Goal: Task Accomplishment & Management: Use online tool/utility

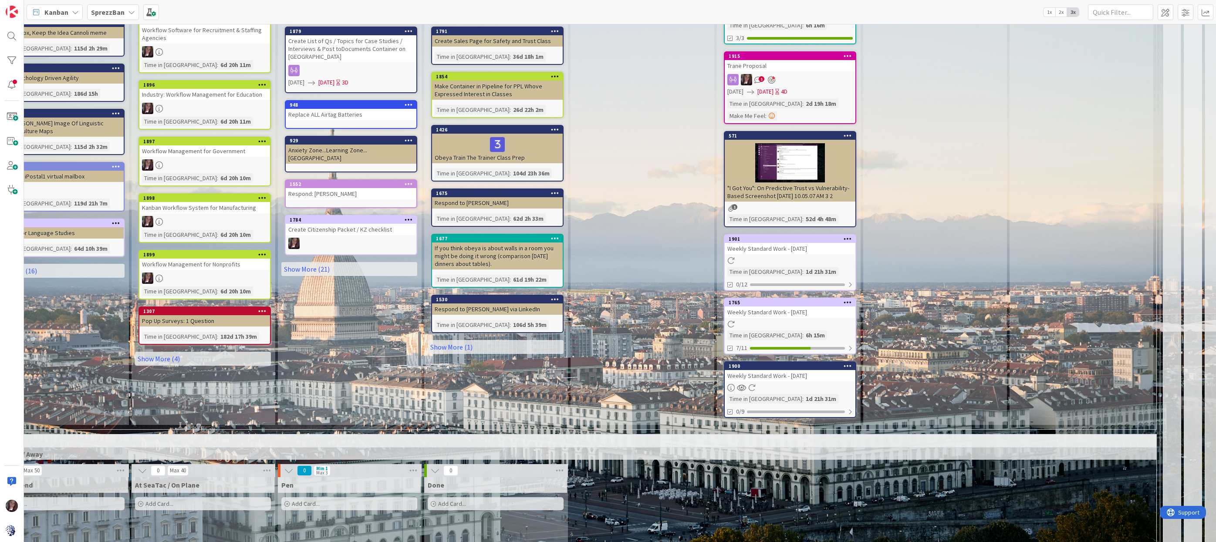
scroll to position [1237, 558]
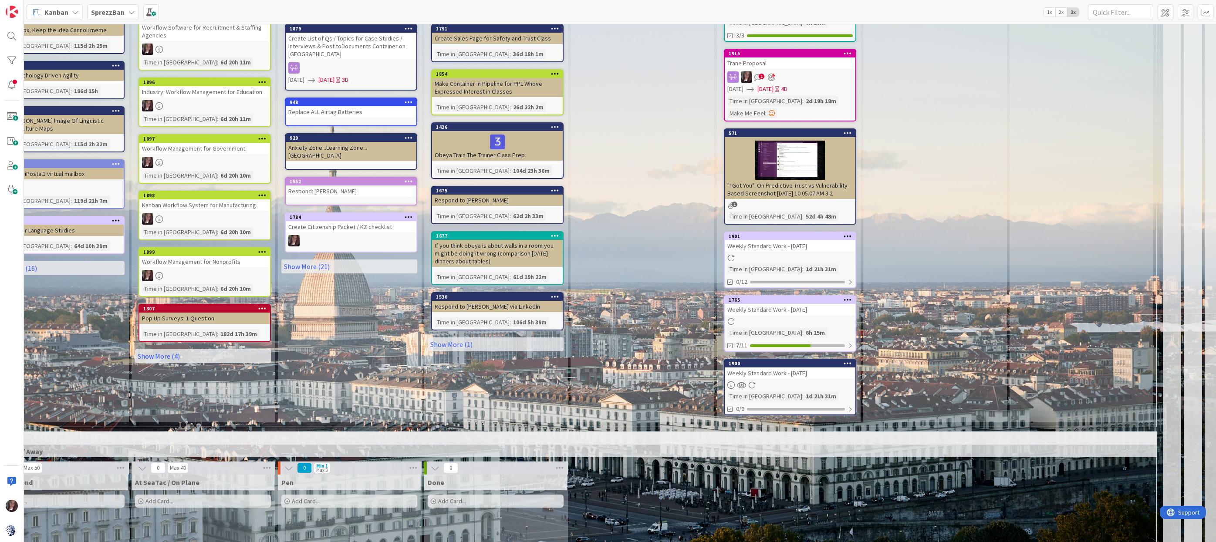
click at [803, 241] on div "Weekly Standard Work - [DATE]" at bounding box center [790, 246] width 131 height 11
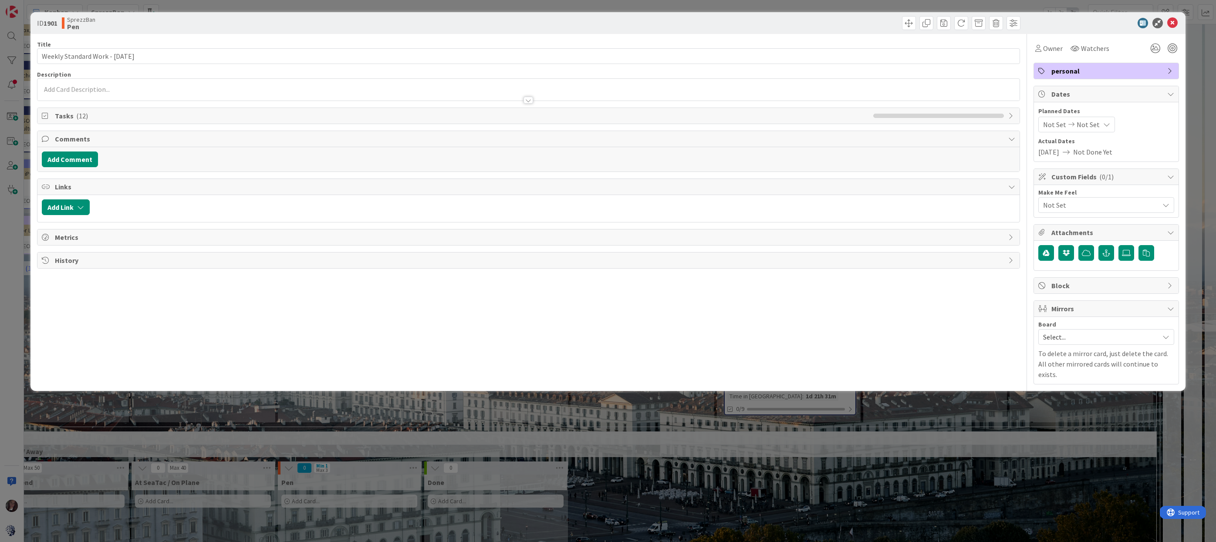
click at [65, 115] on span "Tasks ( 12 )" at bounding box center [462, 116] width 814 height 10
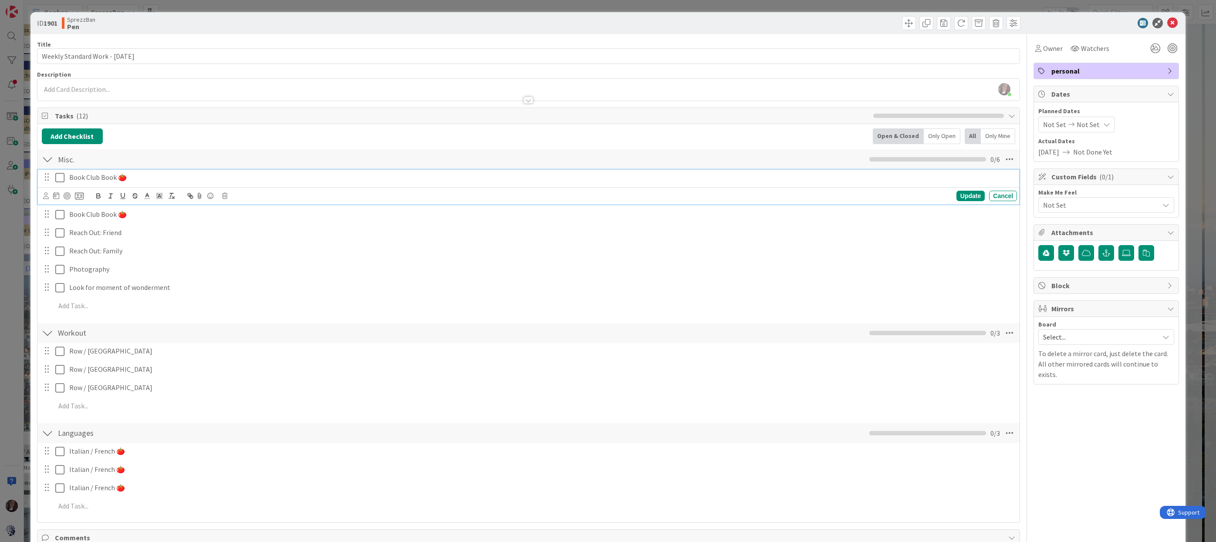
drag, startPoint x: 63, startPoint y: 180, endPoint x: 60, endPoint y: 184, distance: 5.3
click at [63, 180] on icon at bounding box center [59, 178] width 9 height 10
click at [59, 203] on icon at bounding box center [59, 203] width 9 height 10
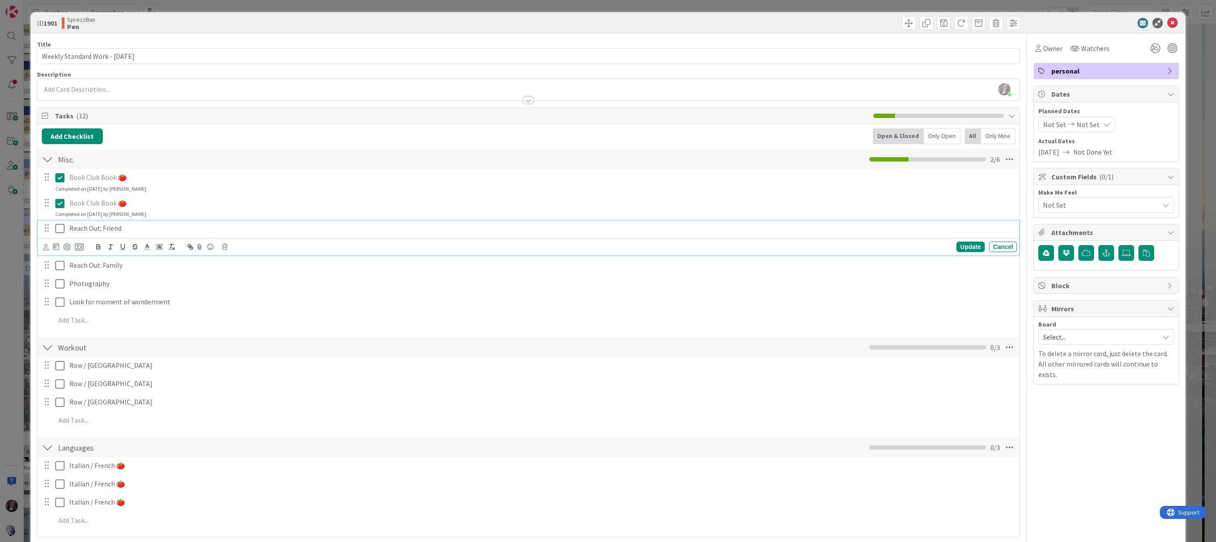
click at [58, 228] on icon at bounding box center [59, 229] width 9 height 10
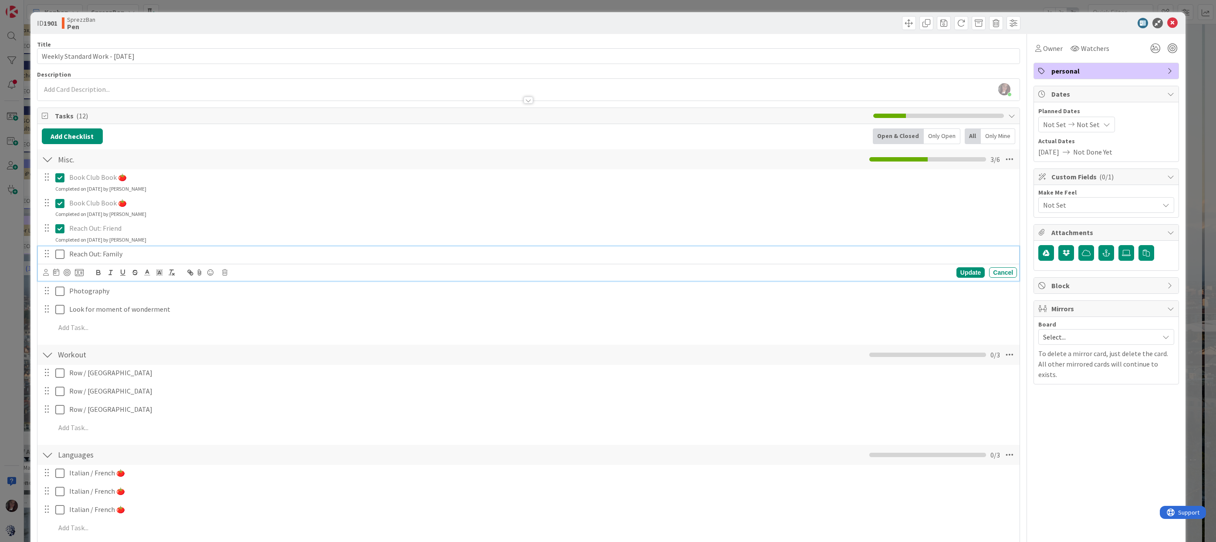
click at [59, 255] on icon at bounding box center [59, 254] width 9 height 10
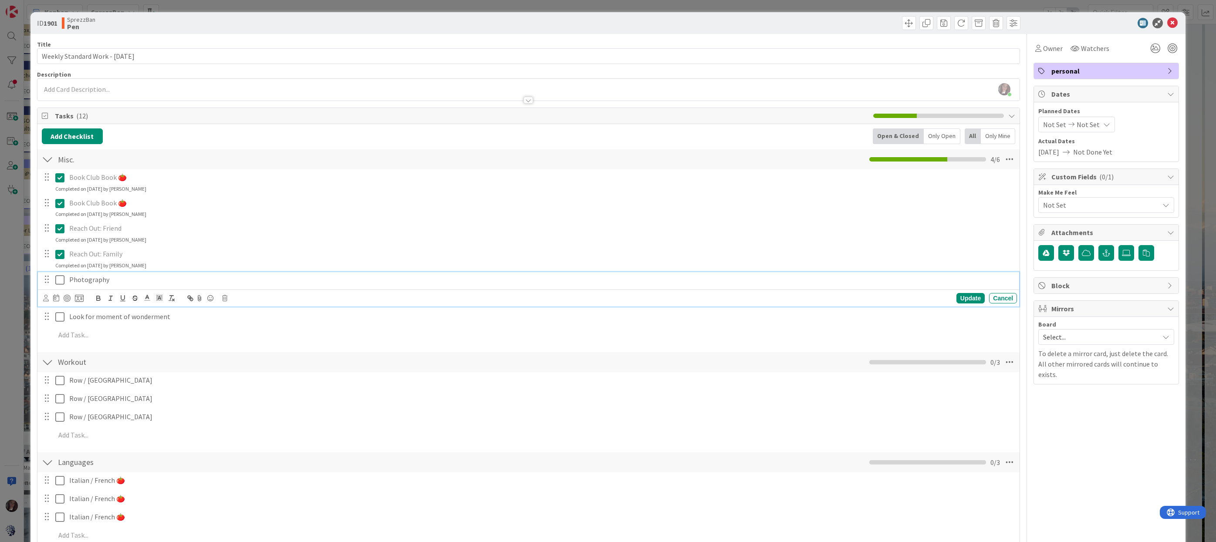
click at [59, 280] on icon at bounding box center [59, 280] width 9 height 10
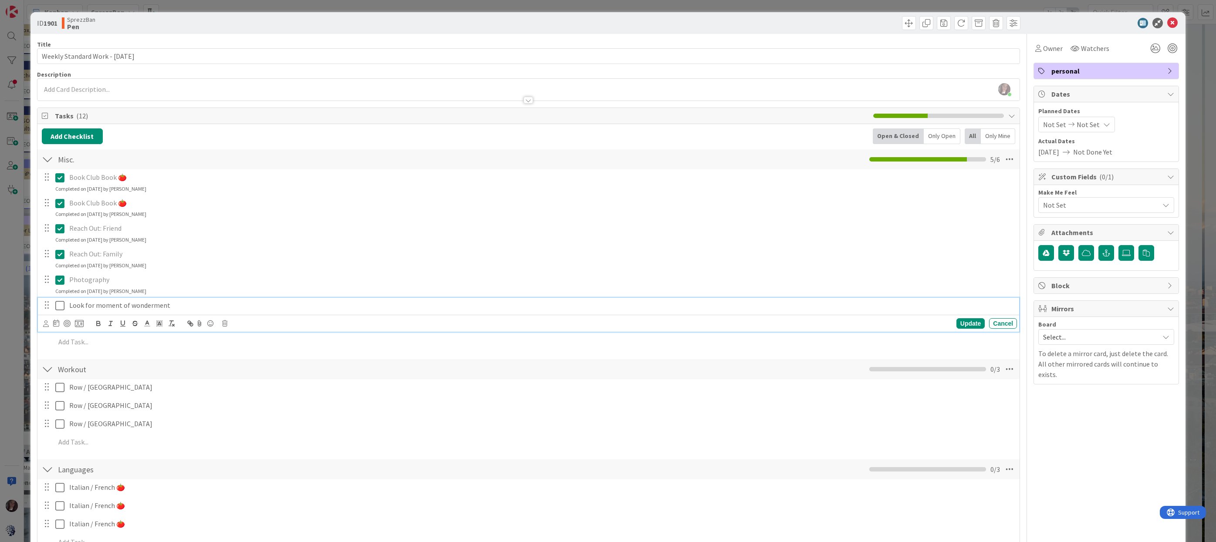
click at [59, 305] on icon at bounding box center [59, 306] width 9 height 10
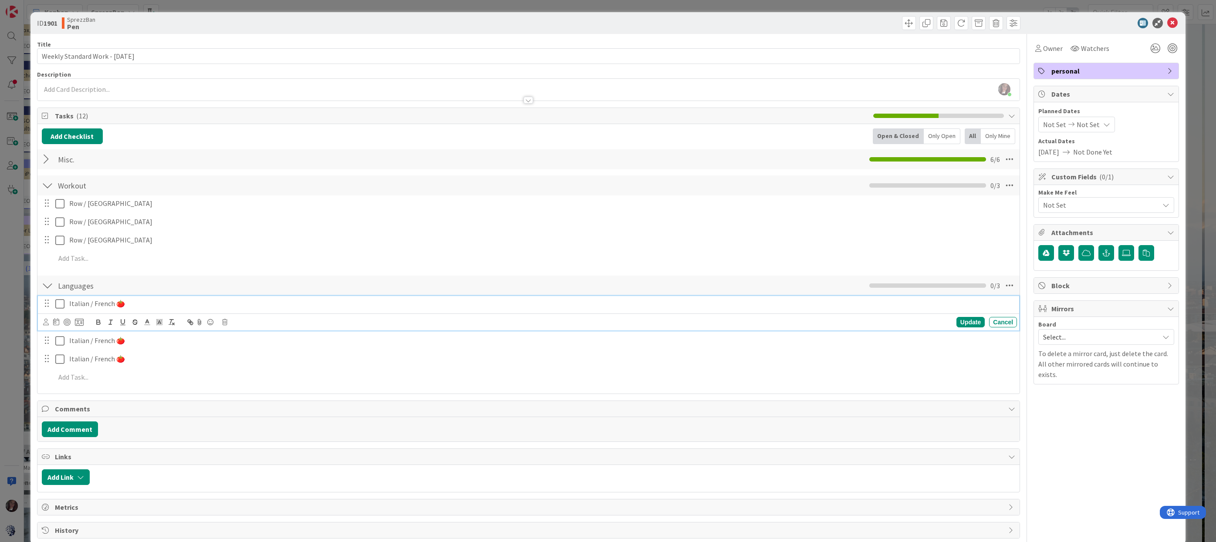
drag, startPoint x: 61, startPoint y: 306, endPoint x: 60, endPoint y: 322, distance: 15.7
click at [61, 306] on icon at bounding box center [59, 304] width 9 height 10
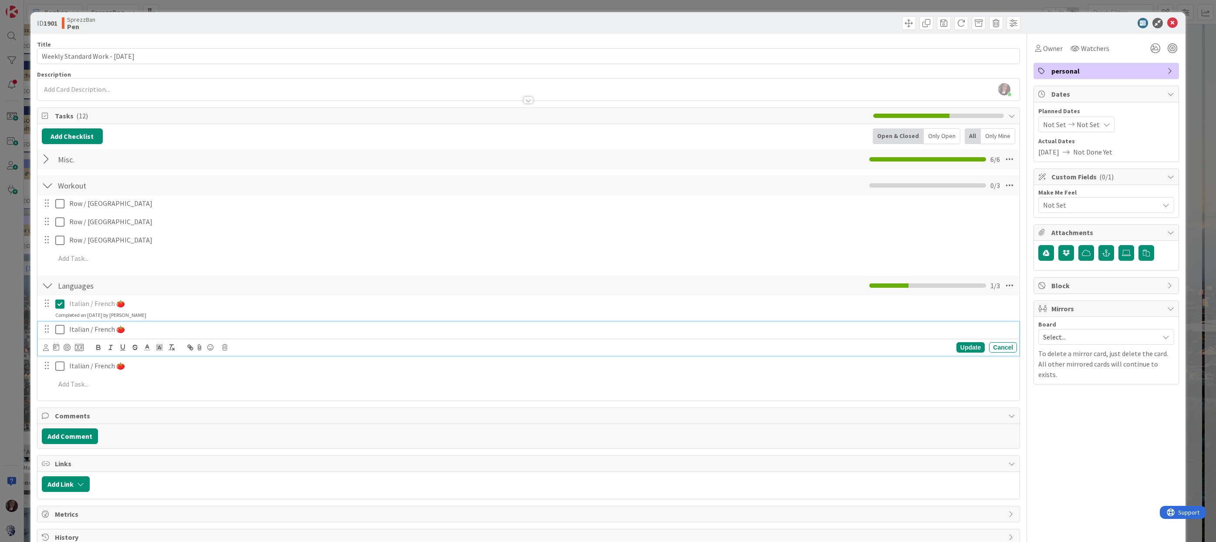
click at [60, 335] on icon at bounding box center [59, 330] width 9 height 10
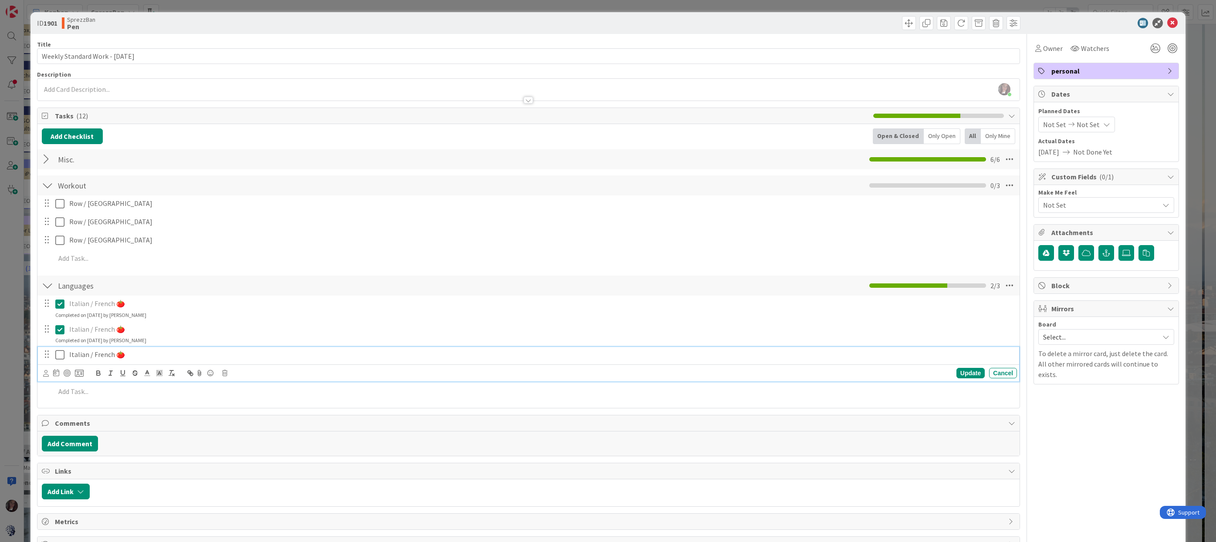
drag, startPoint x: 61, startPoint y: 352, endPoint x: 62, endPoint y: 330, distance: 22.7
click at [61, 352] on icon at bounding box center [59, 355] width 9 height 10
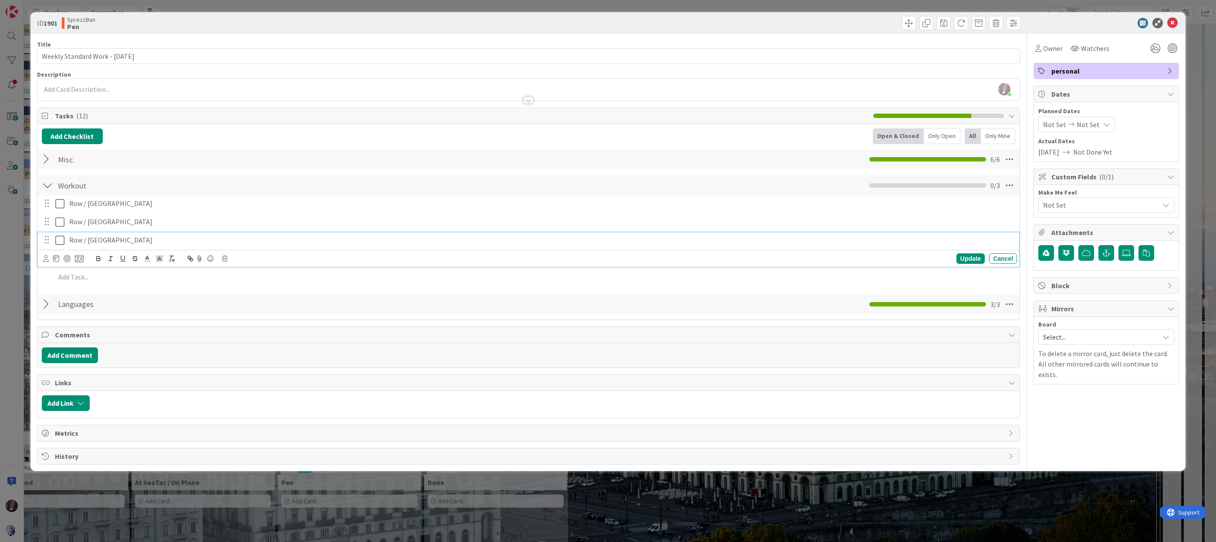
drag, startPoint x: 61, startPoint y: 243, endPoint x: 58, endPoint y: 237, distance: 7.0
click at [60, 242] on icon at bounding box center [59, 240] width 9 height 10
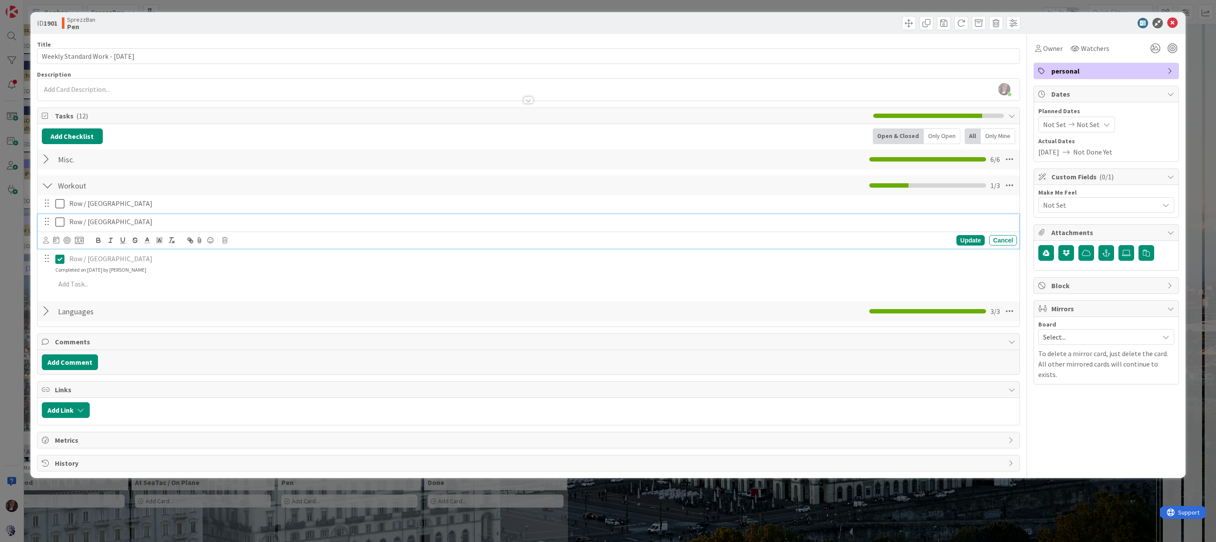
click at [61, 220] on icon at bounding box center [59, 222] width 9 height 10
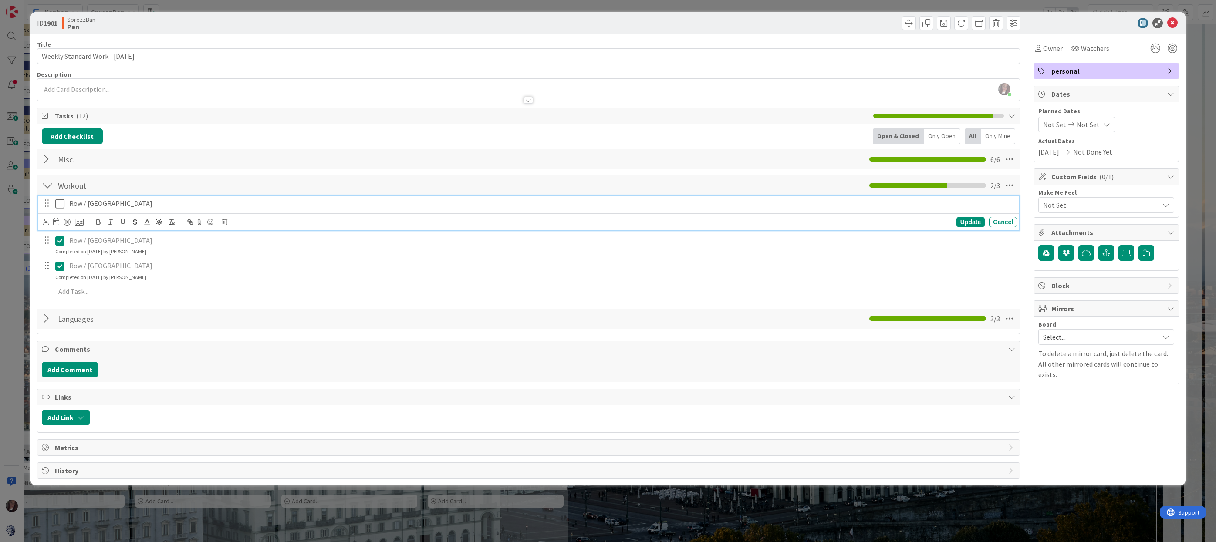
click at [58, 203] on icon at bounding box center [59, 204] width 9 height 10
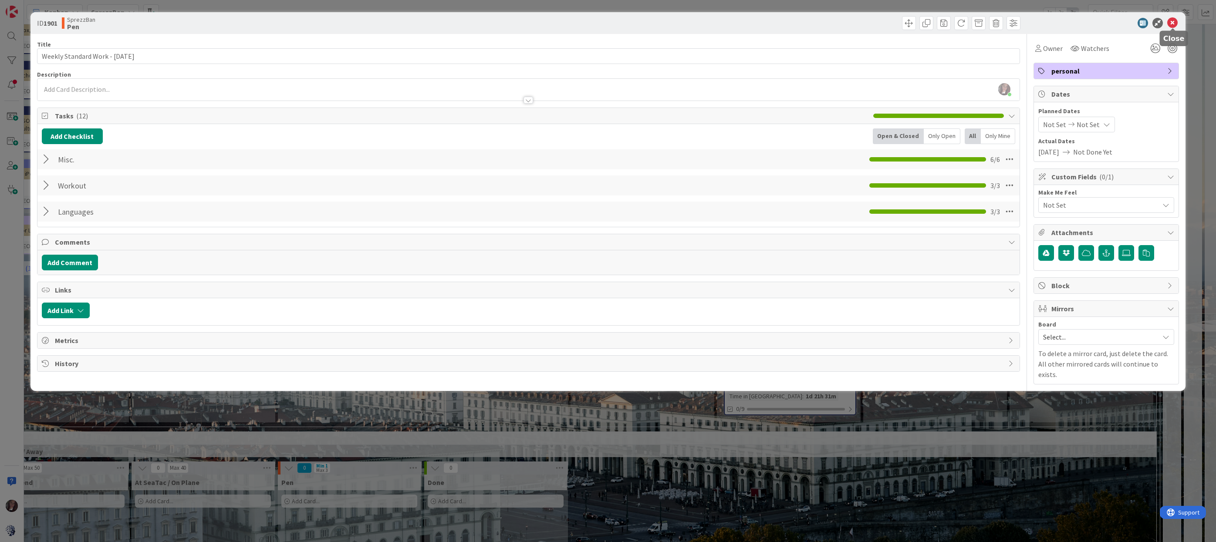
click at [1177, 24] on icon at bounding box center [1173, 23] width 10 height 10
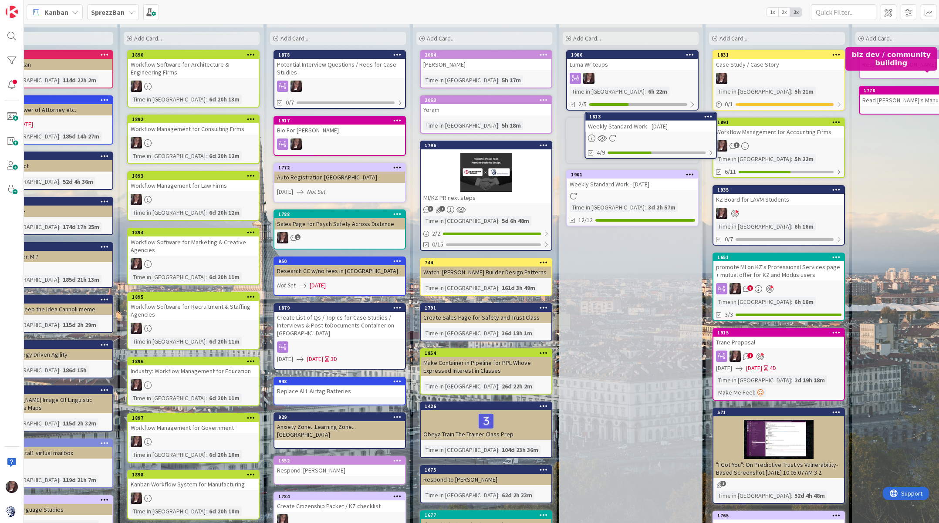
scroll to position [945, 569]
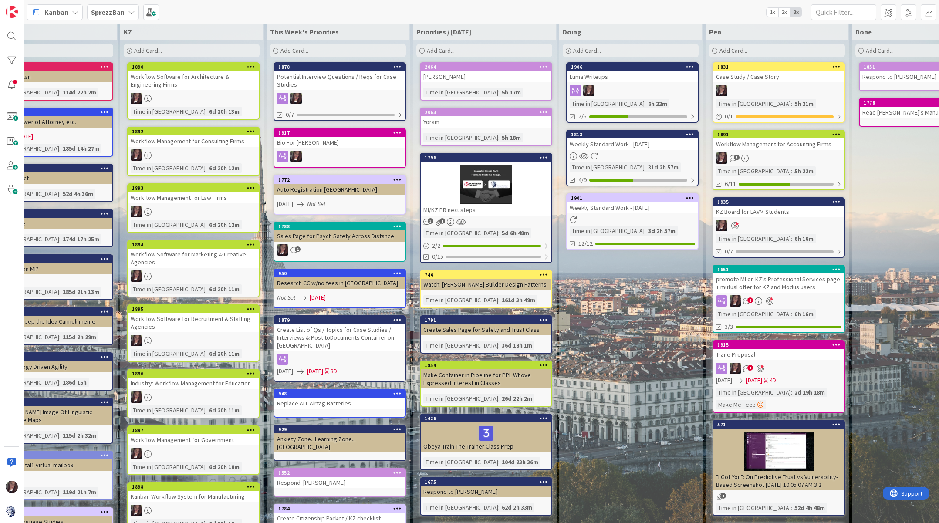
click at [616, 152] on div at bounding box center [632, 155] width 131 height 7
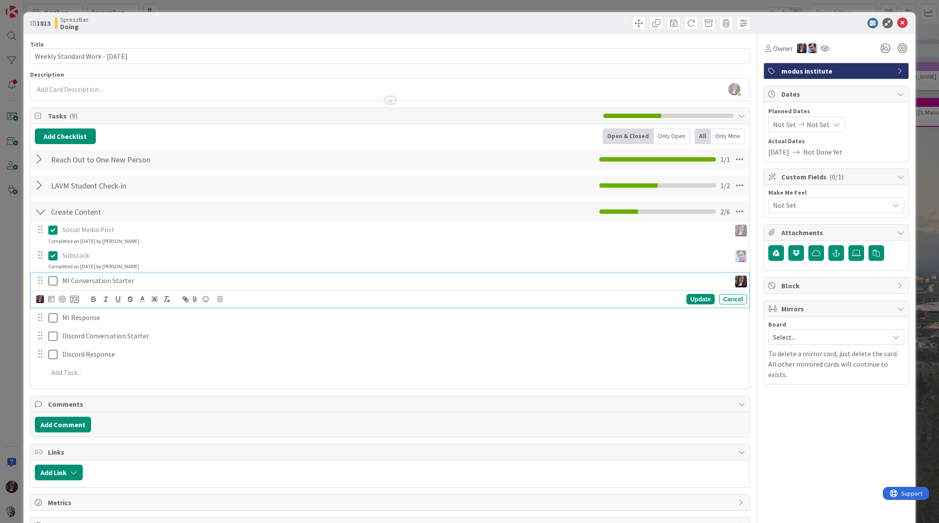
click at [51, 282] on icon at bounding box center [52, 281] width 9 height 10
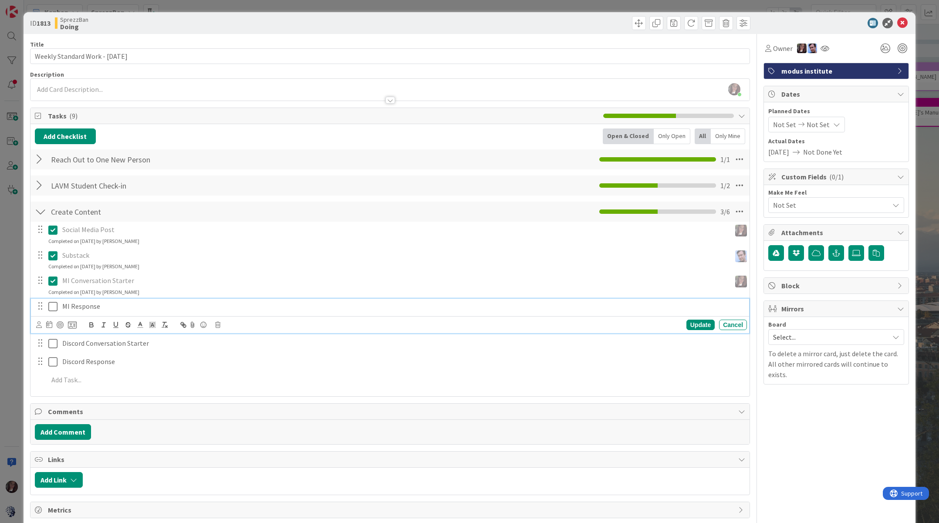
drag, startPoint x: 52, startPoint y: 303, endPoint x: 54, endPoint y: 329, distance: 26.2
click at [52, 303] on icon at bounding box center [52, 307] width 9 height 10
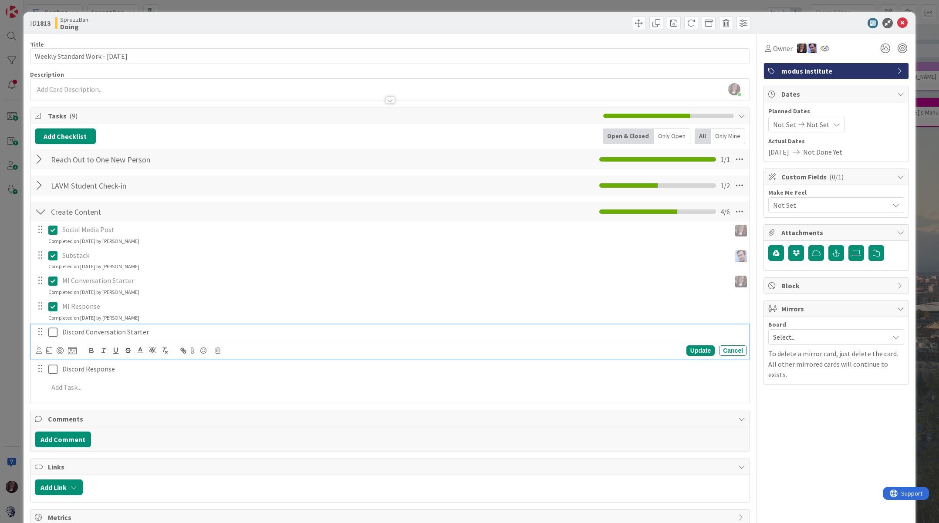
click at [53, 331] on icon at bounding box center [52, 332] width 9 height 10
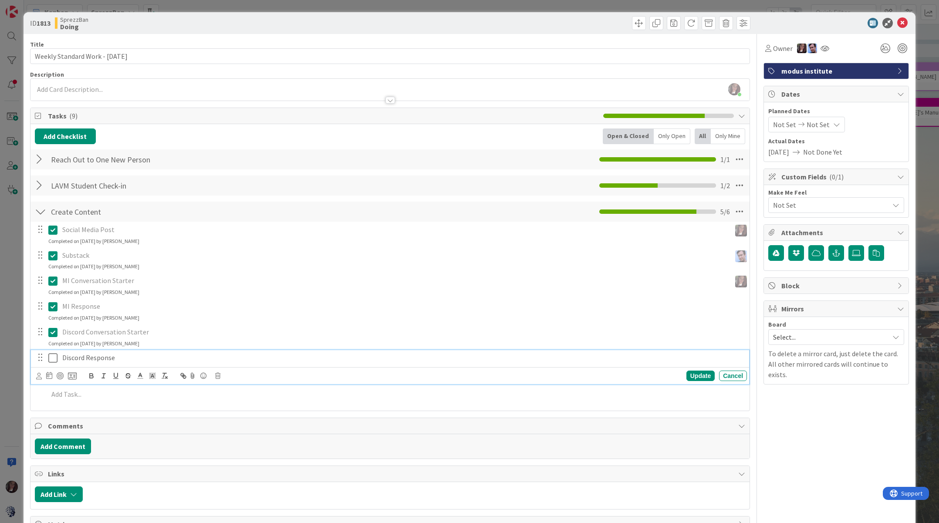
click at [53, 352] on button at bounding box center [53, 358] width 10 height 14
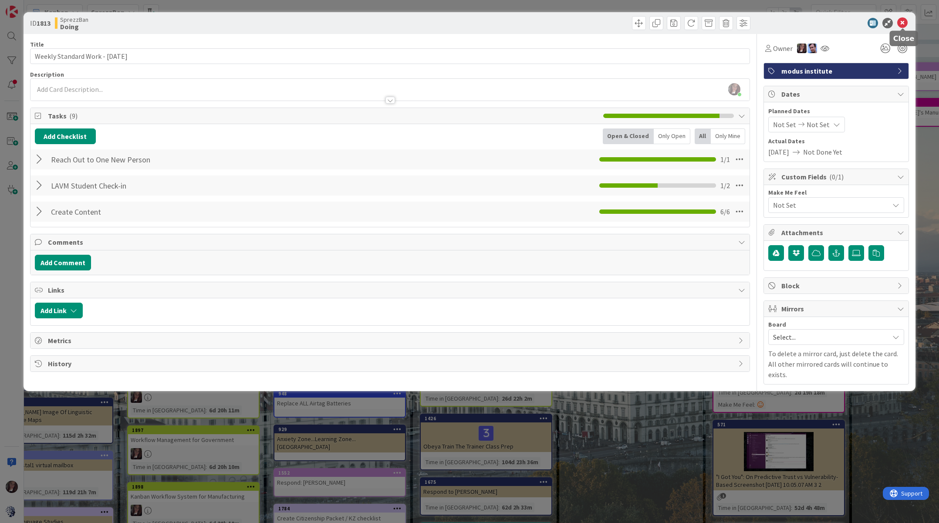
click at [903, 24] on icon at bounding box center [903, 23] width 10 height 10
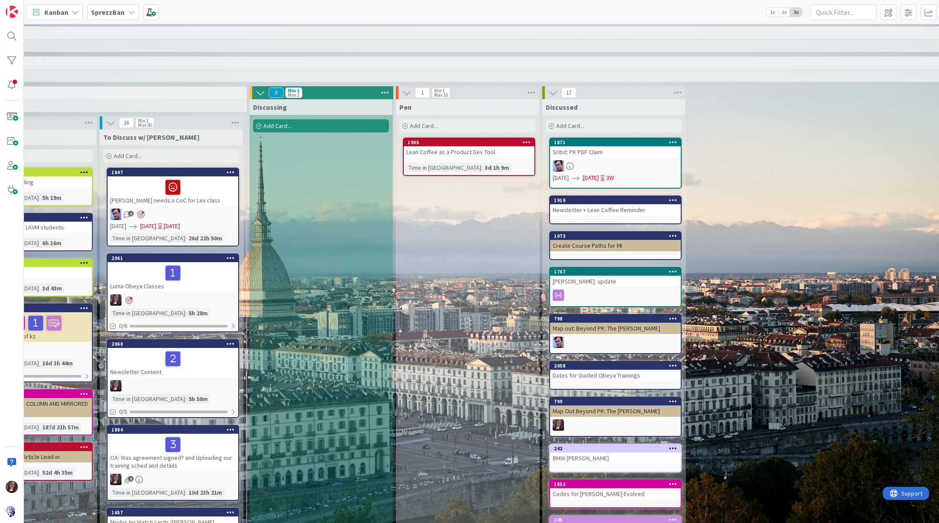
scroll to position [0, 572]
click at [261, 94] on icon at bounding box center [261, 93] width 10 height 10
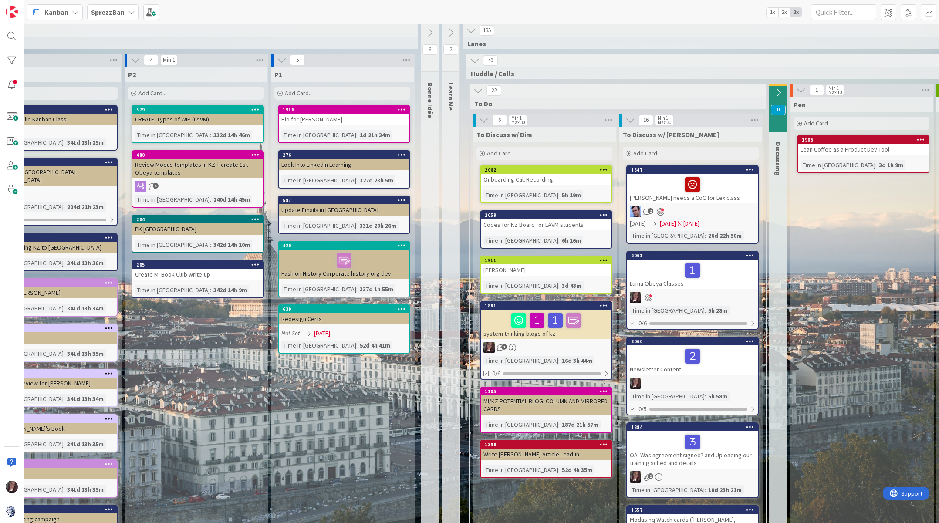
scroll to position [3, 17]
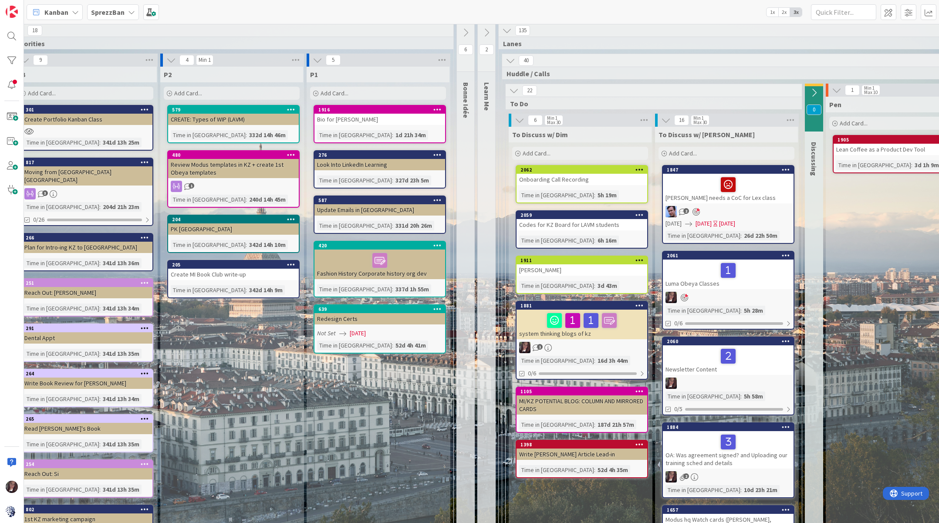
click at [518, 88] on icon at bounding box center [514, 91] width 10 height 10
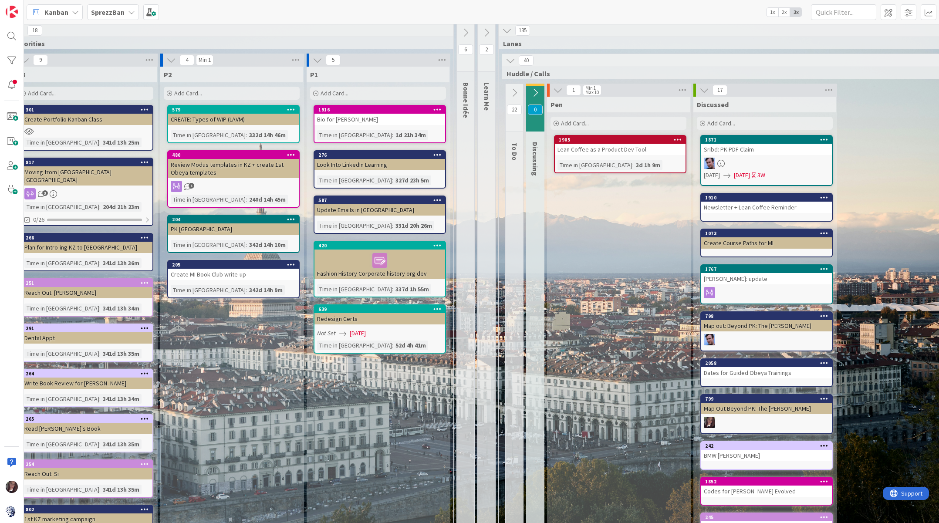
click at [511, 63] on icon at bounding box center [511, 61] width 10 height 10
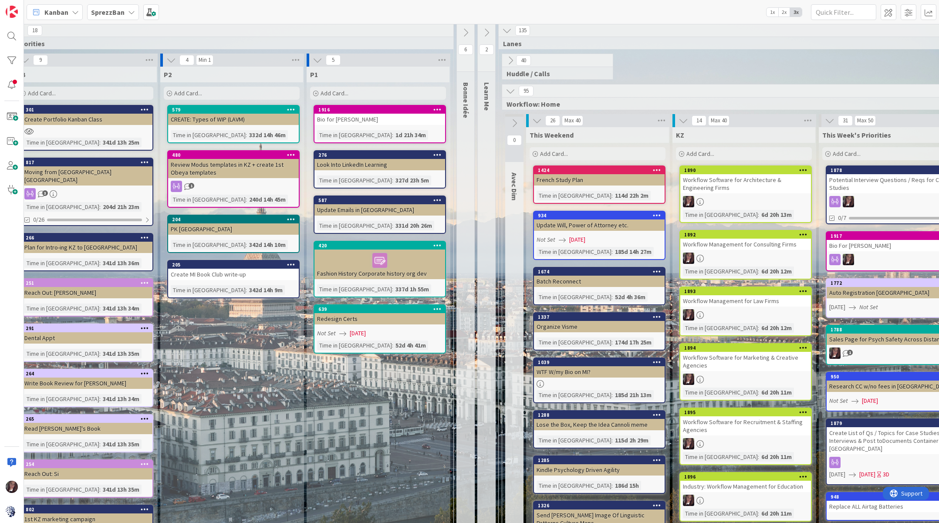
click at [508, 32] on icon at bounding box center [507, 31] width 10 height 10
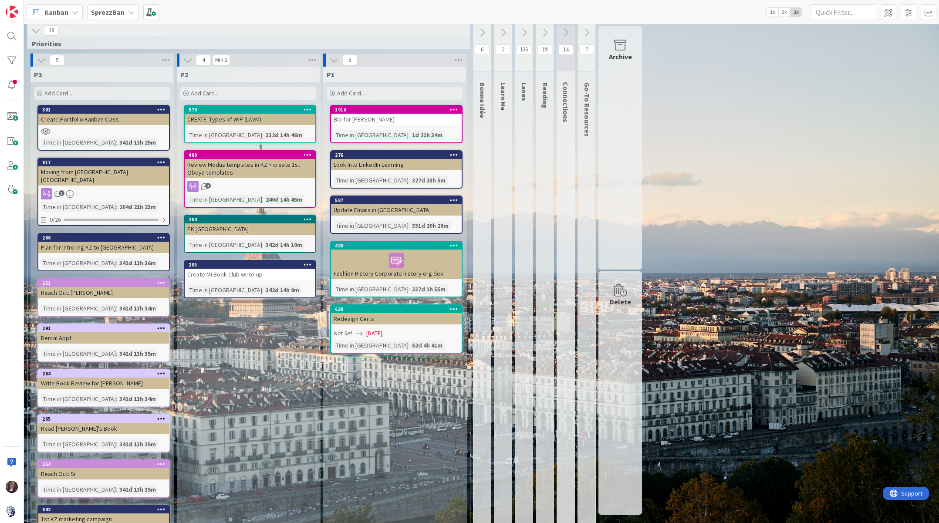
scroll to position [3, 0]
click at [335, 58] on icon at bounding box center [334, 60] width 10 height 10
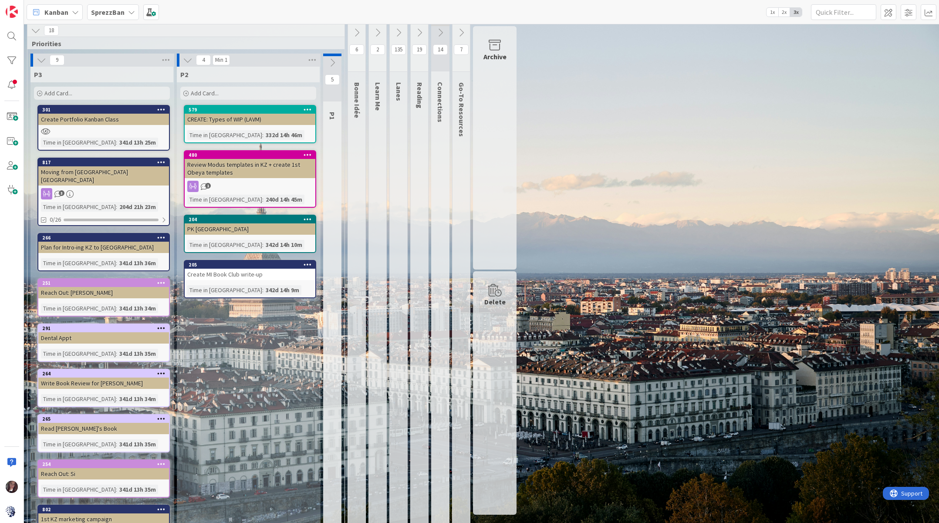
click at [186, 60] on icon at bounding box center [188, 60] width 10 height 10
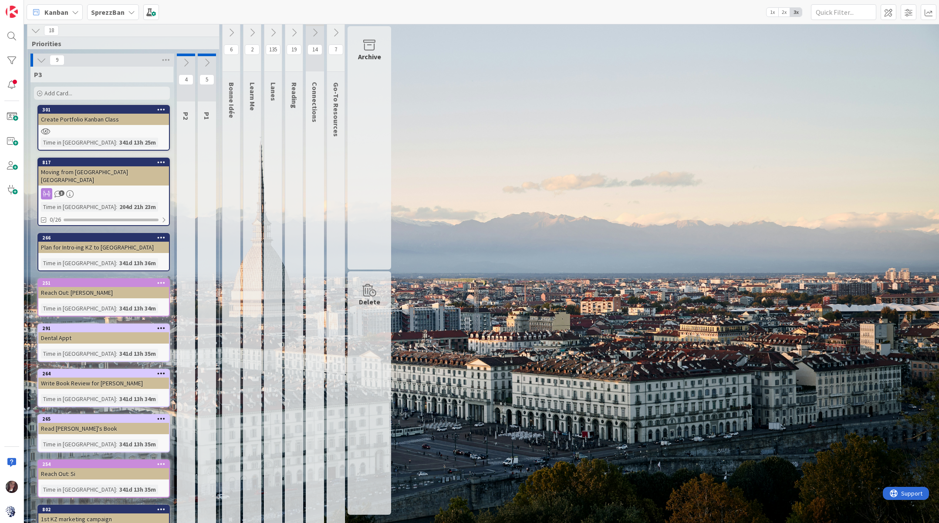
click at [40, 60] on icon at bounding box center [42, 60] width 10 height 10
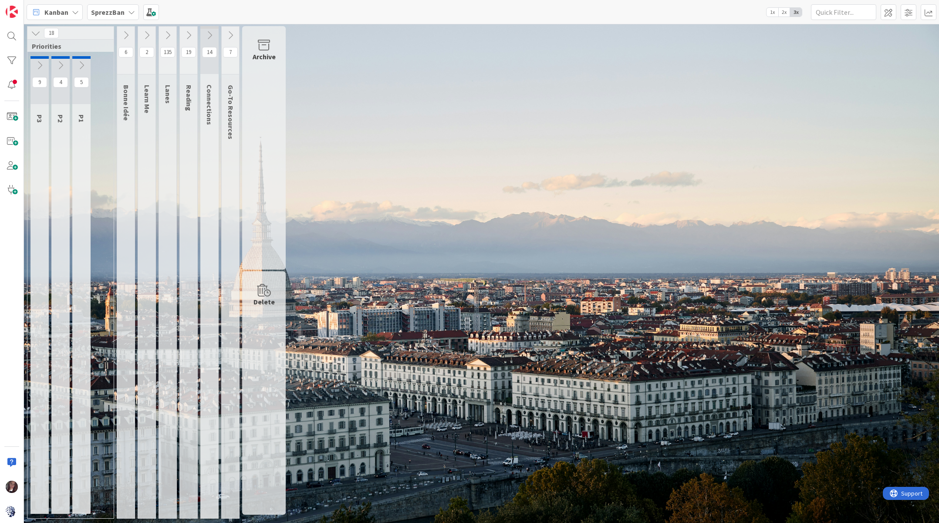
scroll to position [0, 0]
click at [171, 34] on icon at bounding box center [168, 35] width 10 height 10
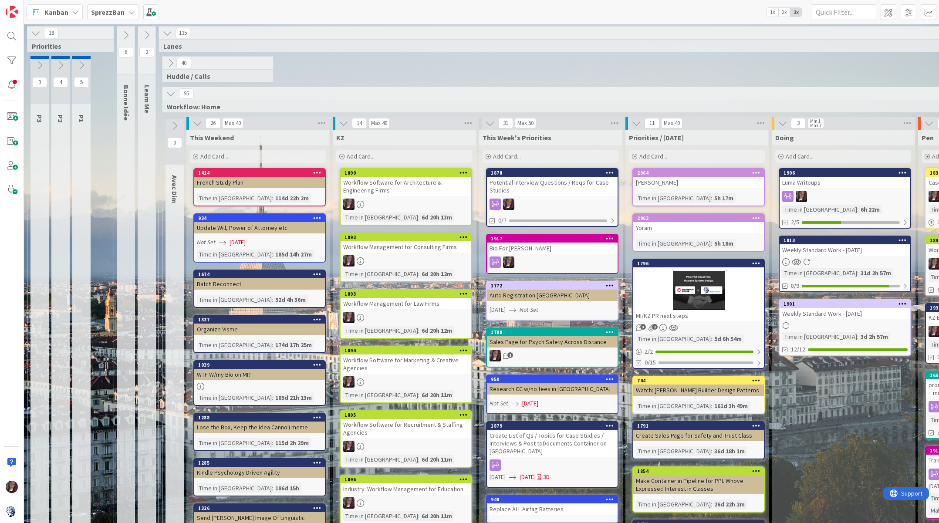
click at [126, 38] on icon at bounding box center [126, 35] width 10 height 10
